Goal: Task Accomplishment & Management: Manage account settings

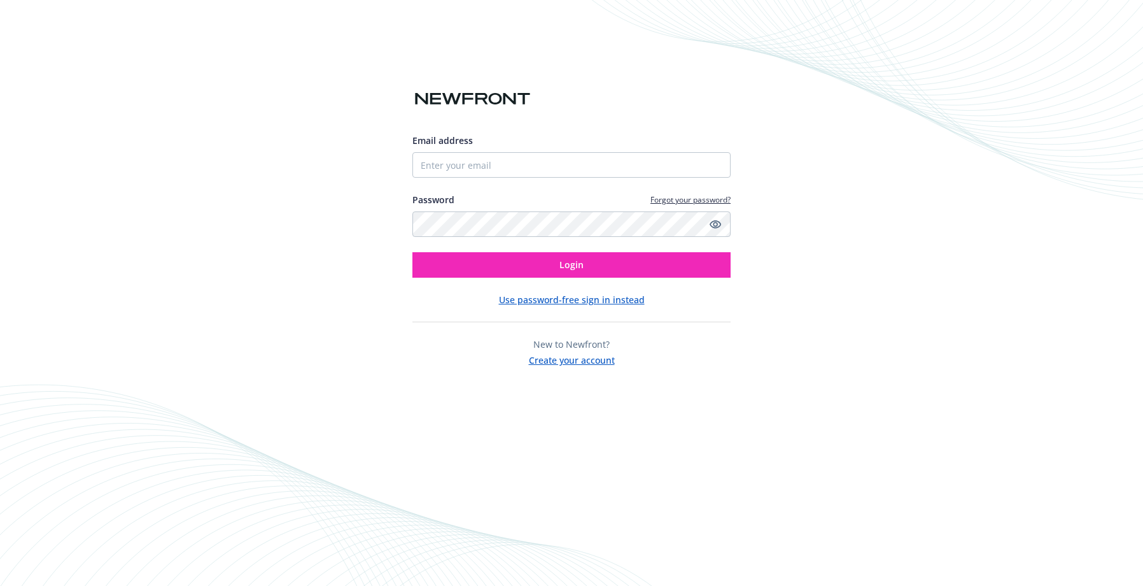
click at [907, 46] on div "Email address Password Forgot your password? Login Use password-free sign in in…" at bounding box center [571, 293] width 1143 height 586
click at [1139, 52] on div "Email address Password Forgot your password? Login Use password-free sign in in…" at bounding box center [571, 293] width 1143 height 586
